Goal: Information Seeking & Learning: Learn about a topic

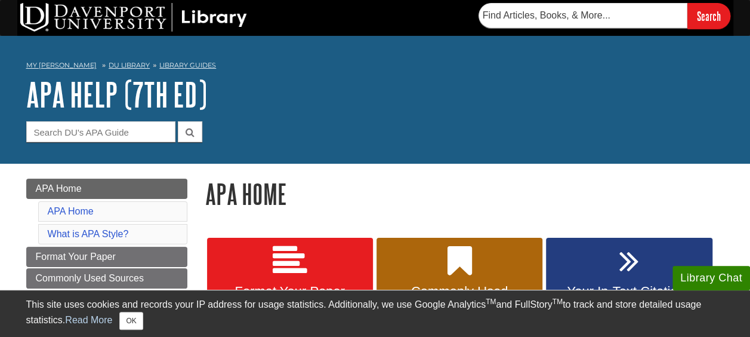
click at [399, 75] on nav "My Davenport DU Library Library Guides APA APA Help (7th Ed) APA Home" at bounding box center [375, 66] width 698 height 19
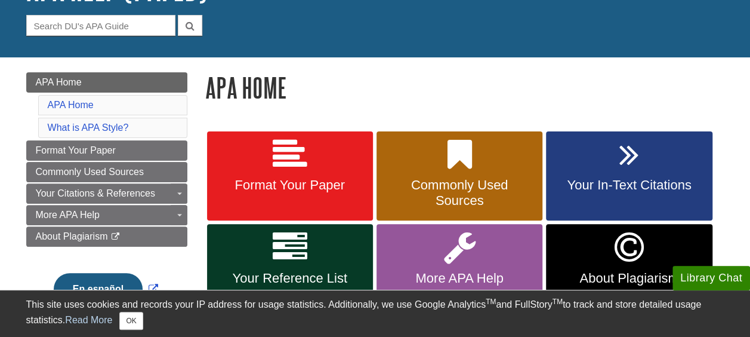
scroll to position [123, 0]
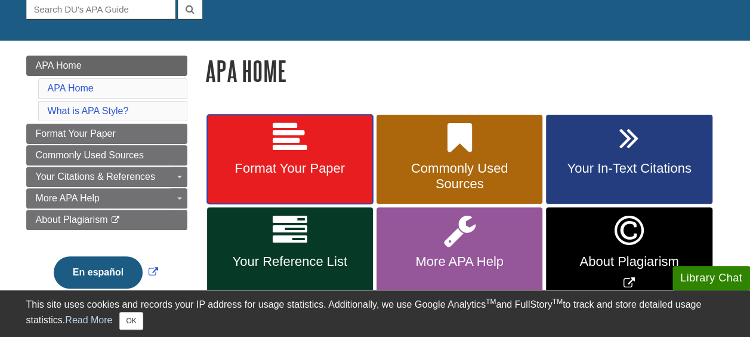
click at [288, 138] on icon at bounding box center [290, 138] width 35 height 35
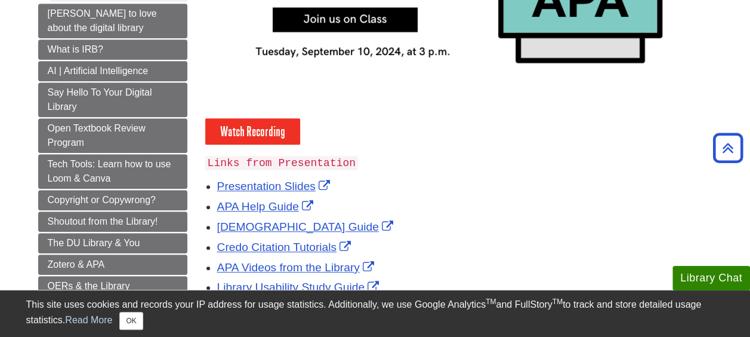
scroll to position [381, 0]
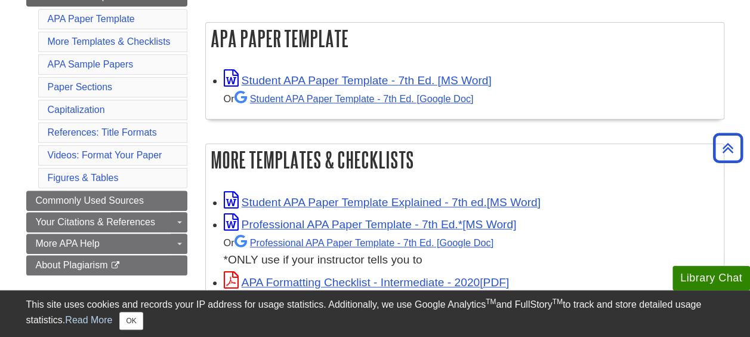
scroll to position [218, 0]
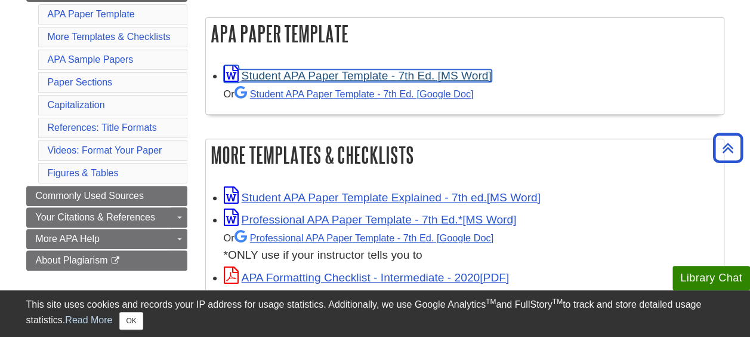
click at [285, 72] on link "Student APA Paper Template - 7th Ed. [MS Word]" at bounding box center [358, 75] width 268 height 13
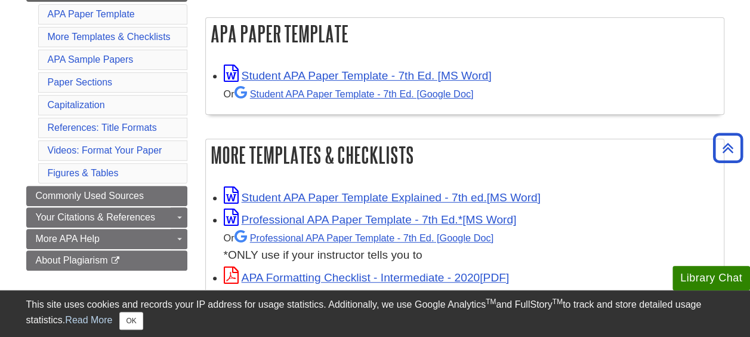
click at [374, 24] on h2 "APA Paper Template" at bounding box center [465, 34] width 518 height 32
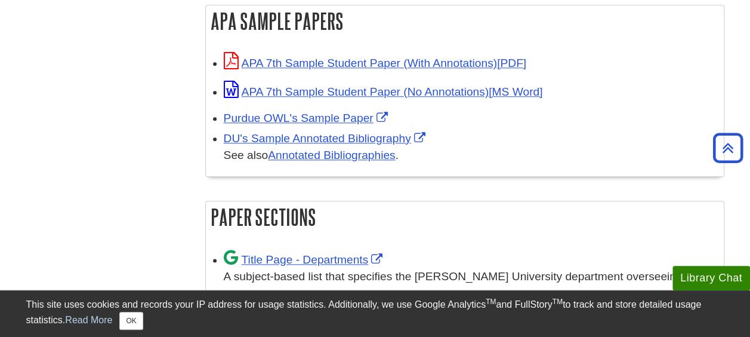
scroll to position [599, 0]
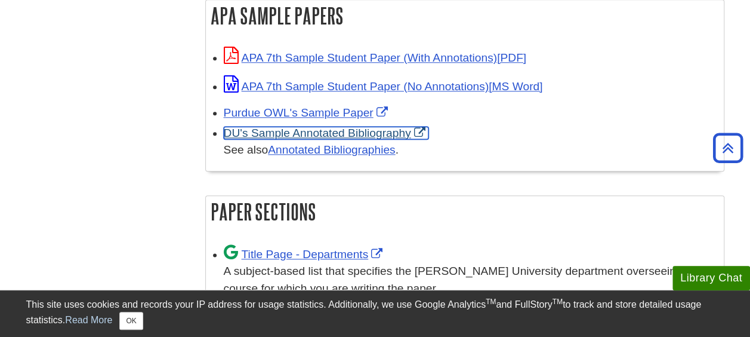
click at [255, 134] on link "DU's Sample Annotated Bibliography" at bounding box center [326, 133] width 205 height 13
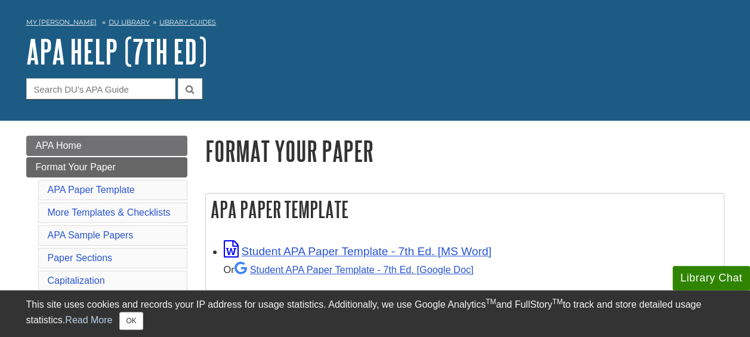
scroll to position [50, 0]
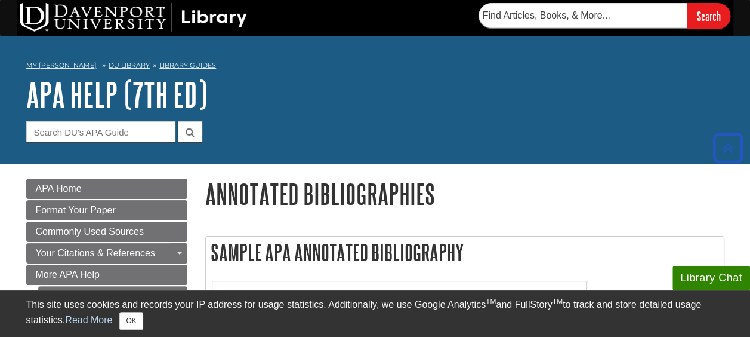
click at [355, 84] on h1 "APA Help (7th Ed)" at bounding box center [375, 94] width 698 height 36
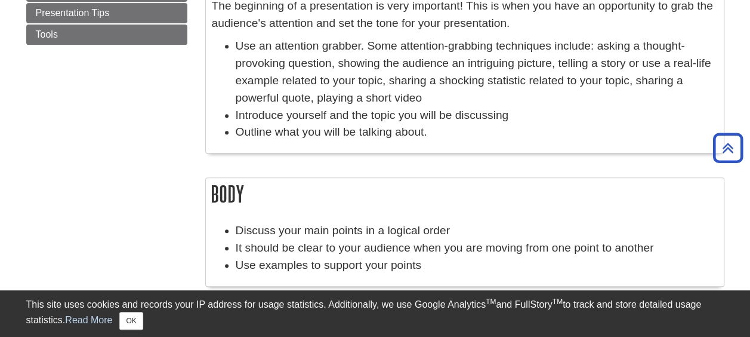
scroll to position [184, 0]
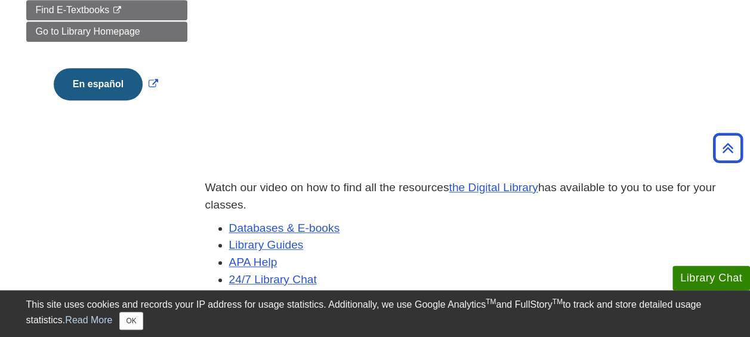
scroll to position [352, 0]
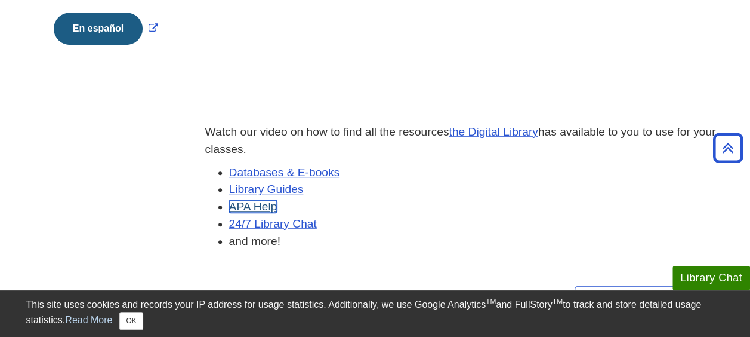
click at [251, 202] on link "APA Help" at bounding box center [253, 206] width 48 height 13
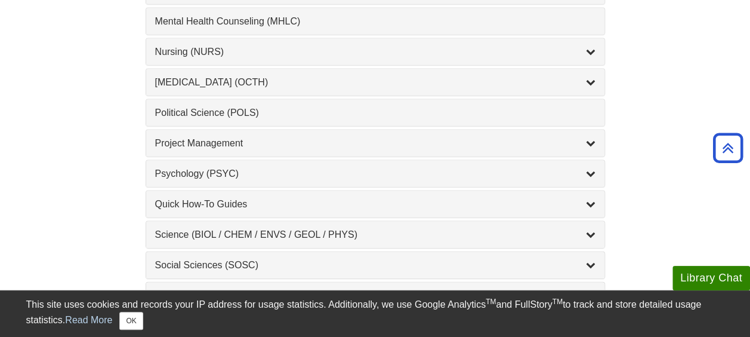
scroll to position [1166, 0]
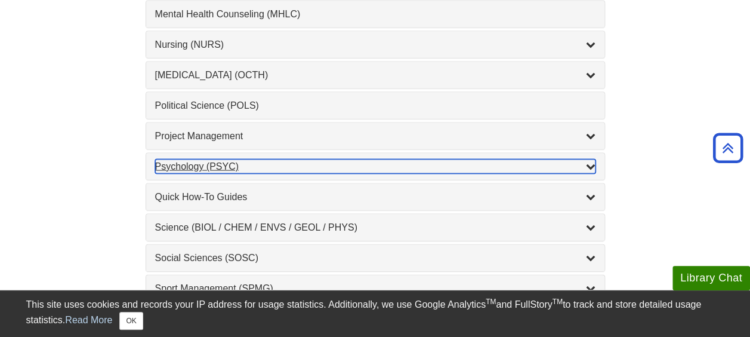
click at [593, 161] on icon "List of Subjects" at bounding box center [591, 166] width 10 height 10
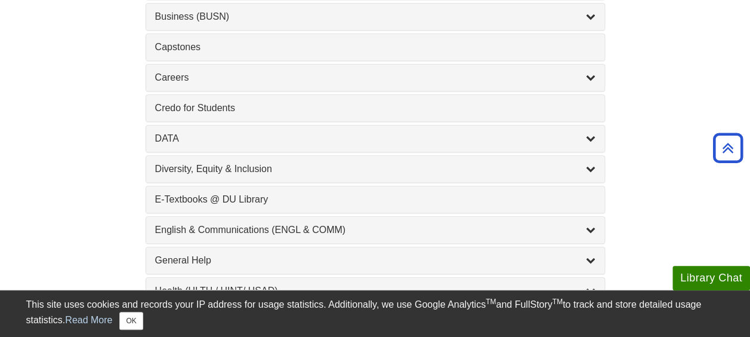
scroll to position [539, 0]
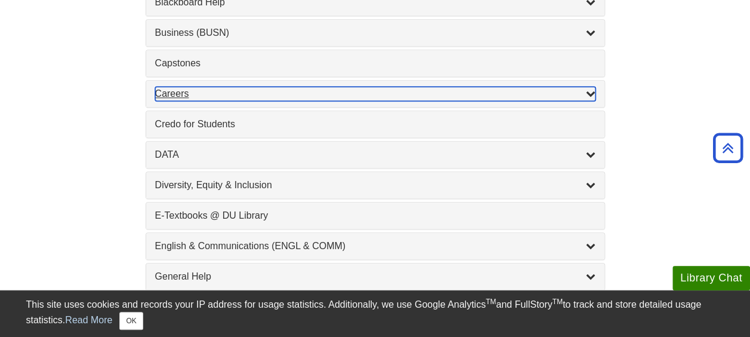
click at [594, 90] on icon "List of Subjects" at bounding box center [591, 93] width 10 height 10
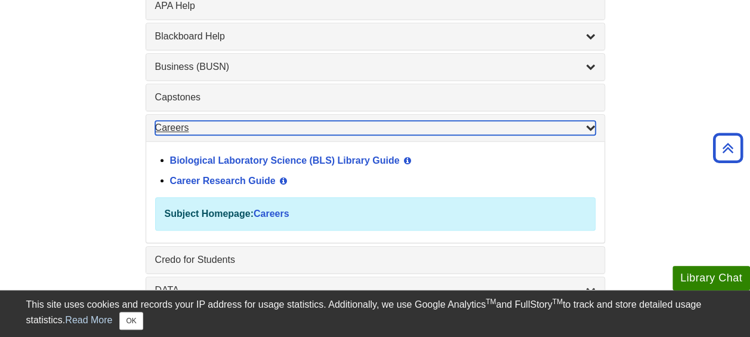
scroll to position [487, 0]
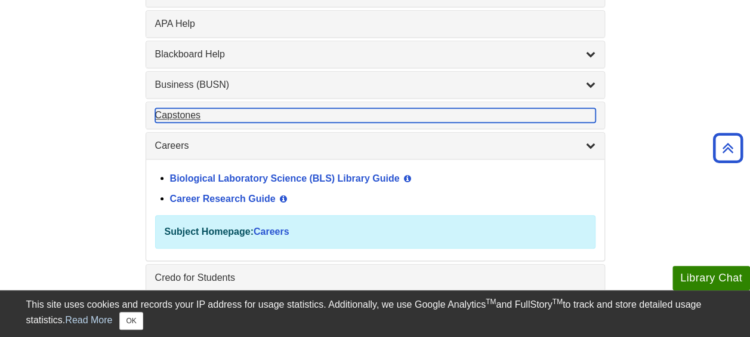
click at [512, 109] on div "Capstones , 1 guides" at bounding box center [375, 115] width 440 height 14
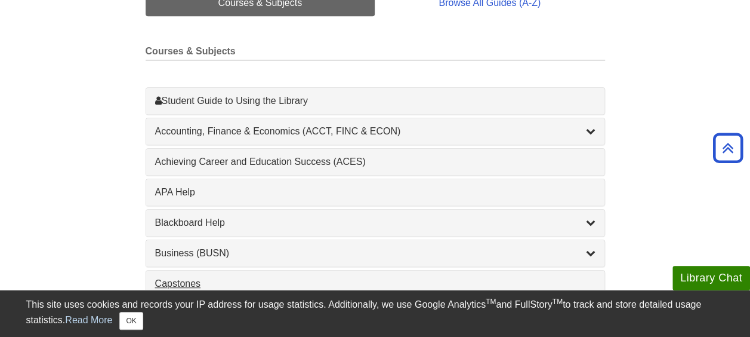
scroll to position [319, 0]
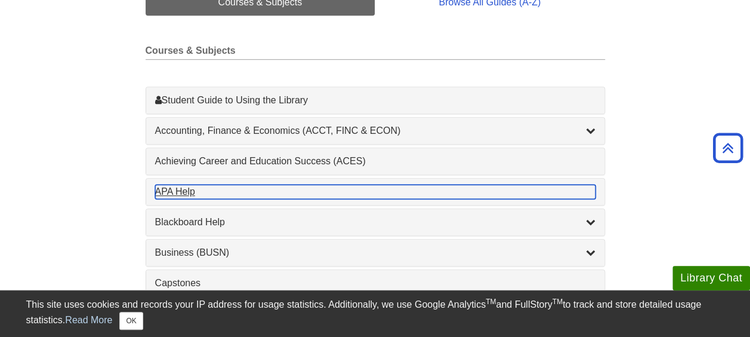
click at [162, 184] on div "APA Help , 1 guides" at bounding box center [375, 191] width 440 height 14
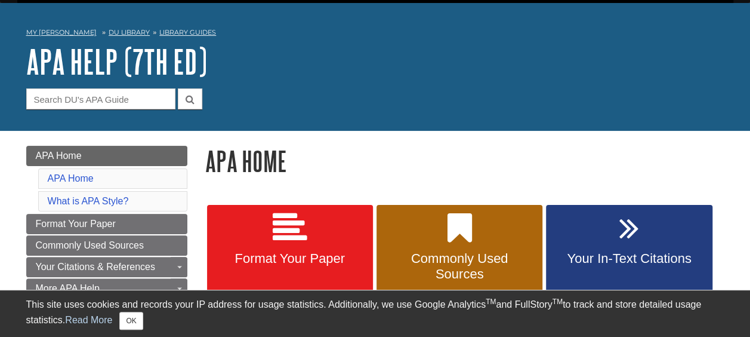
scroll to position [90, 0]
